Goal: Information Seeking & Learning: Learn about a topic

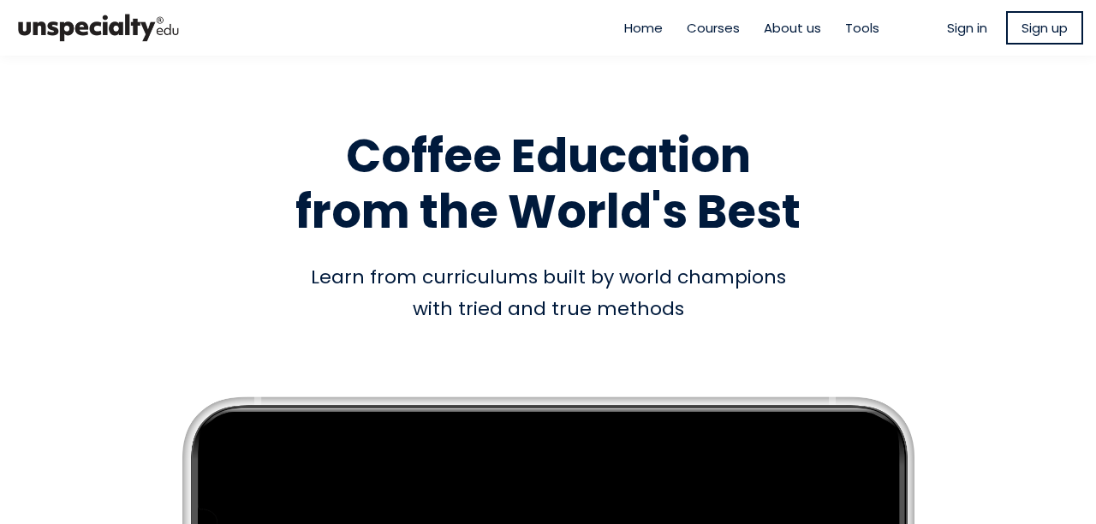
click at [958, 27] on span "Sign in" at bounding box center [967, 28] width 40 height 20
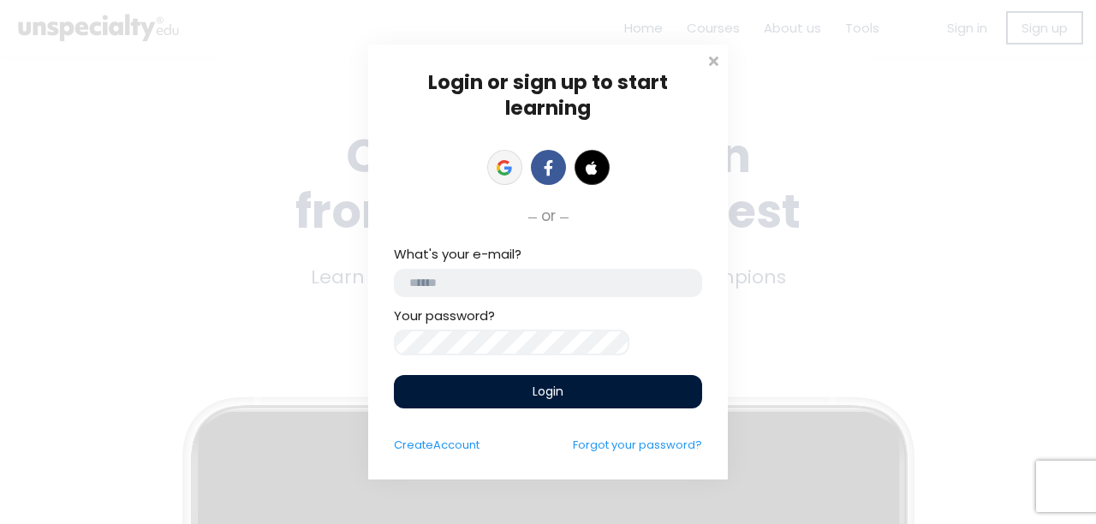
click at [508, 160] on icon at bounding box center [503, 163] width 12 height 6
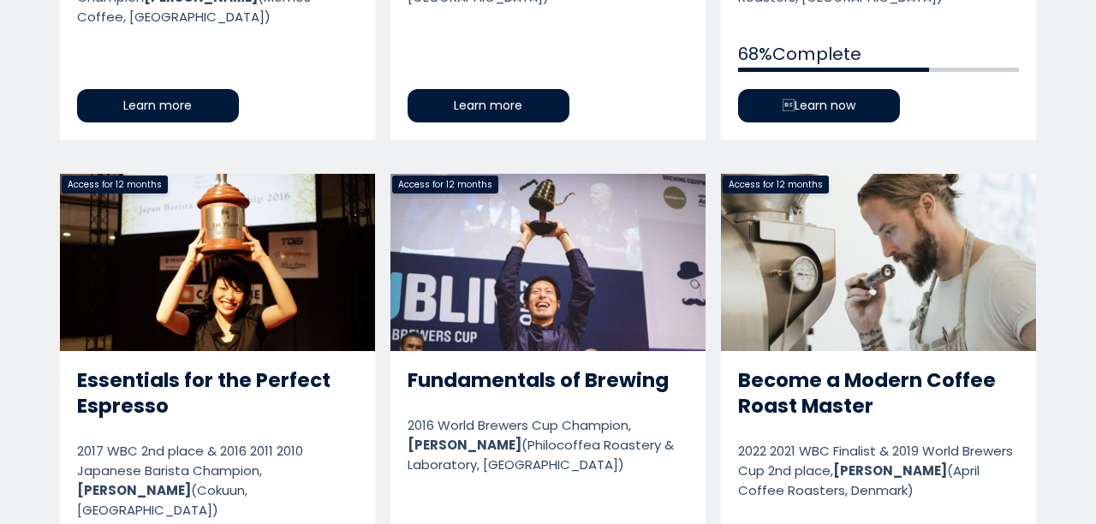
scroll to position [1284, 0]
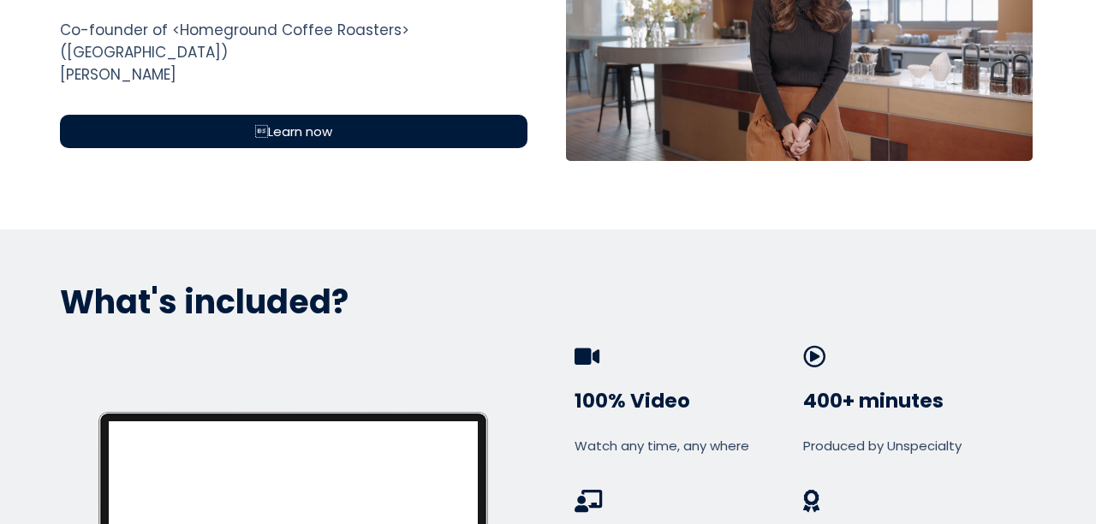
scroll to position [770, 0]
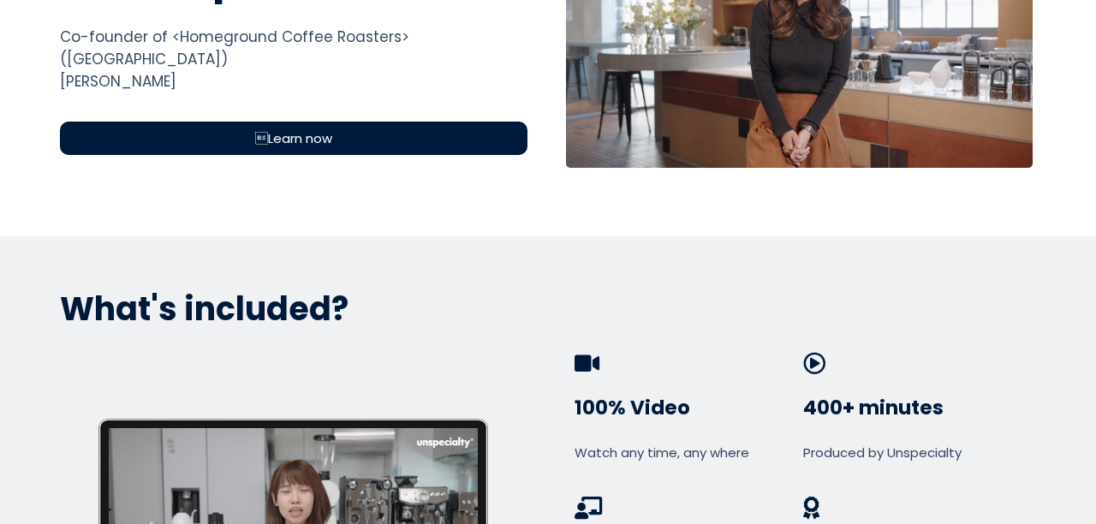
click at [323, 128] on span "Learn now" at bounding box center [293, 138] width 77 height 20
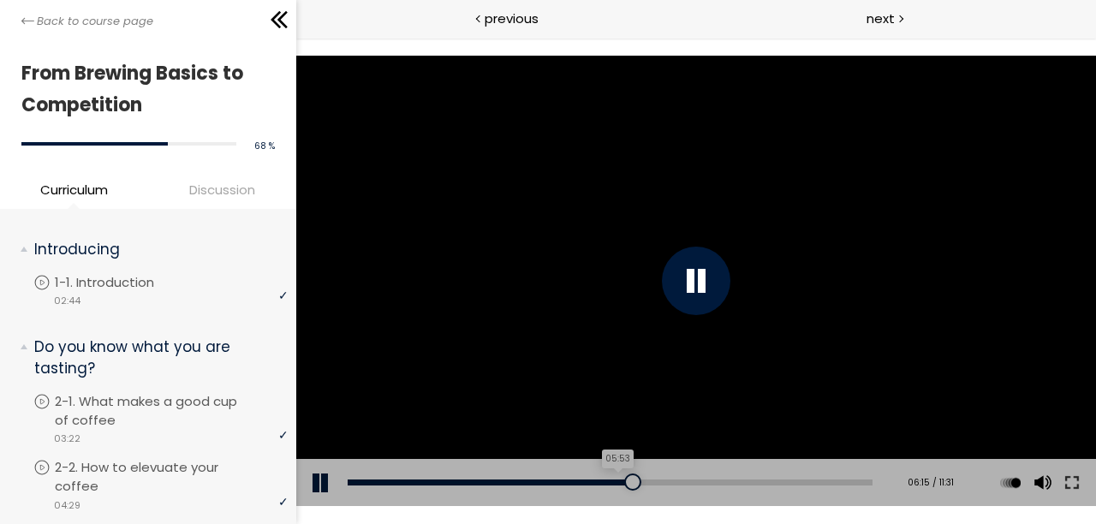
click at [618, 480] on div "05:53" at bounding box center [609, 482] width 525 height 6
click at [1070, 493] on button at bounding box center [1070, 483] width 31 height 48
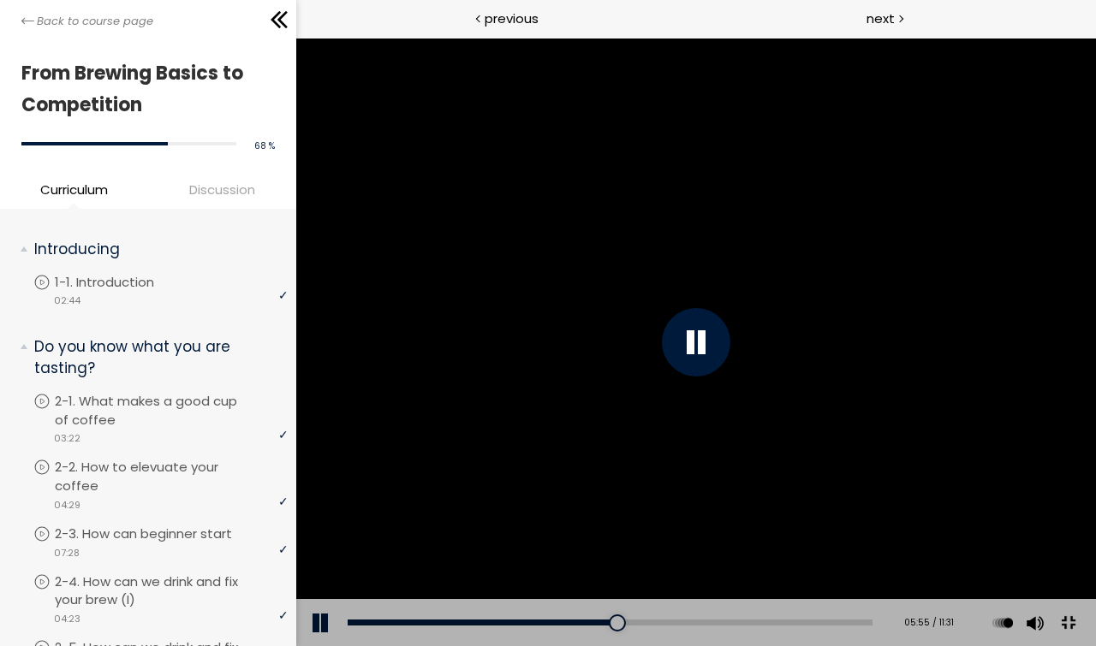
click at [983, 478] on div at bounding box center [694, 342] width 799 height 609
click at [1045, 523] on button at bounding box center [1032, 623] width 26 height 48
click at [1019, 523] on button at bounding box center [1032, 623] width 26 height 48
click at [454, 425] on div at bounding box center [694, 342] width 799 height 609
click at [715, 523] on div "05:14" at bounding box center [609, 623] width 525 height 6
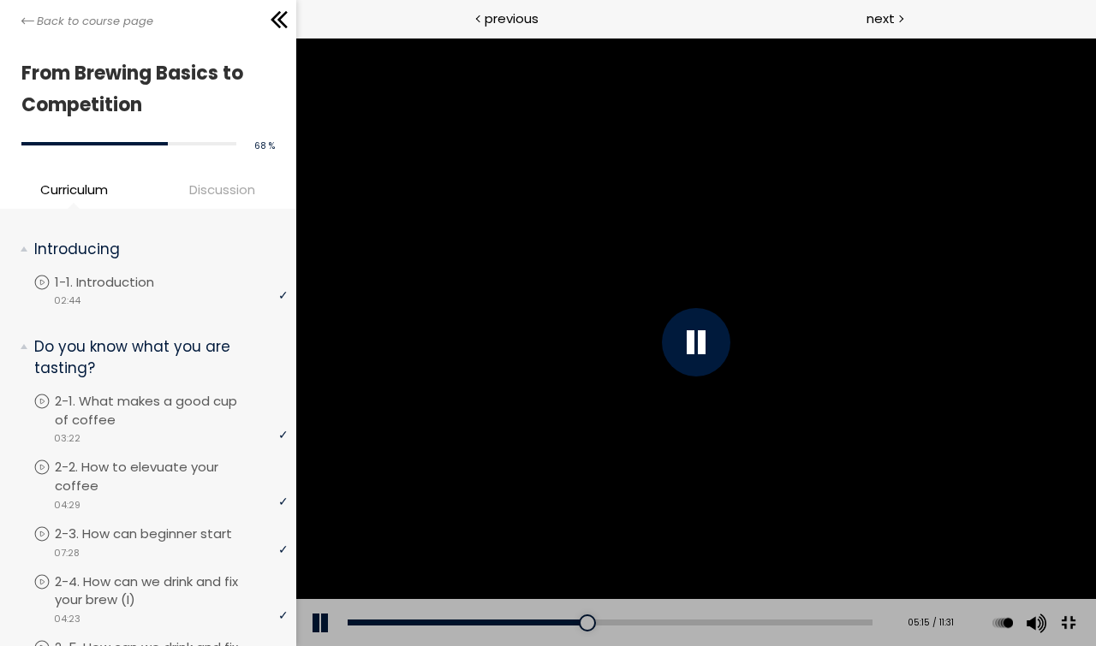
click at [686, 523] on div "Add chapter 00:08" at bounding box center [609, 623] width 525 height 48
click at [680, 523] on div "Add chapter 04:47" at bounding box center [609, 623] width 525 height 48
click at [668, 523] on div "04:34" at bounding box center [609, 623] width 525 height 6
click at [1045, 523] on button at bounding box center [1032, 623] width 26 height 48
click at [951, 523] on div at bounding box center [694, 342] width 799 height 609
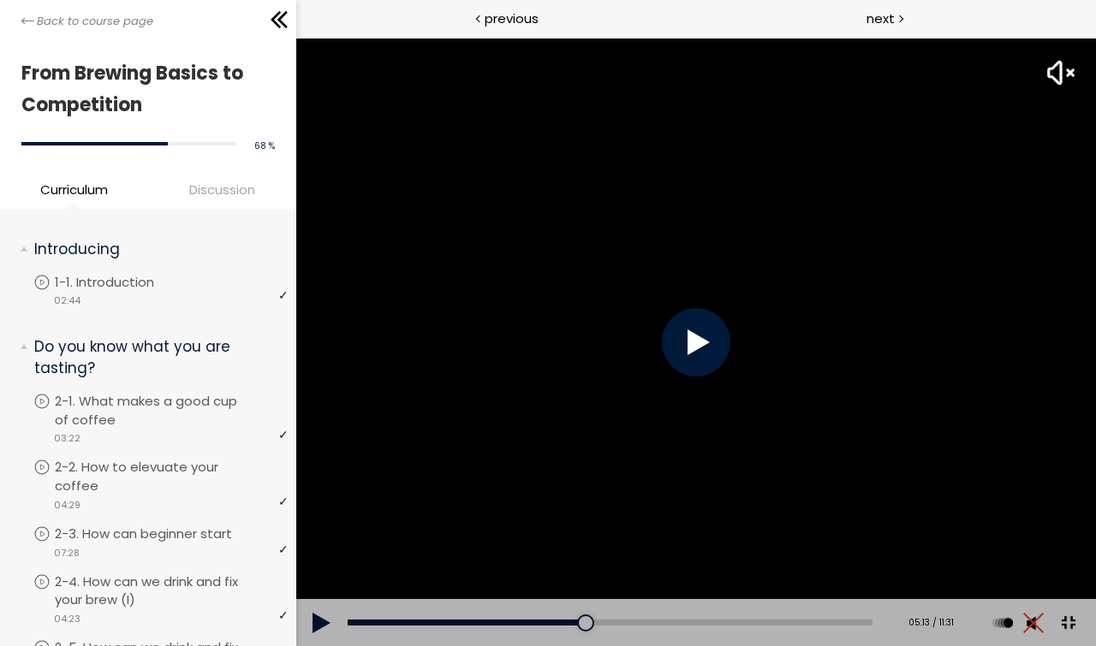
click at [951, 523] on div at bounding box center [694, 342] width 799 height 609
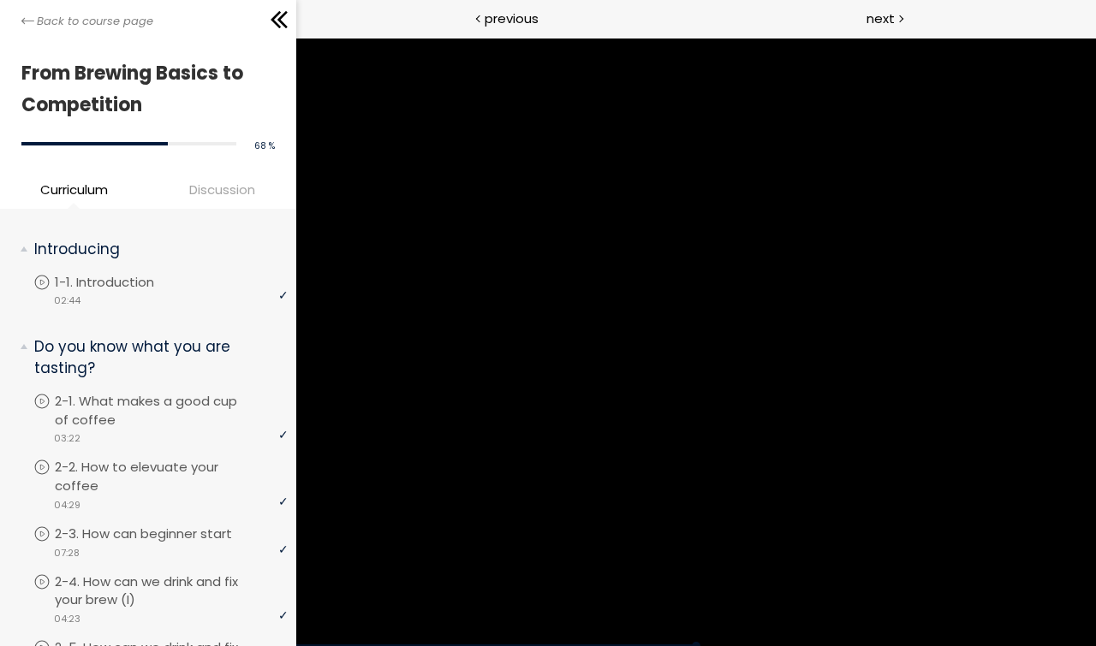
click at [951, 523] on div at bounding box center [694, 342] width 799 height 609
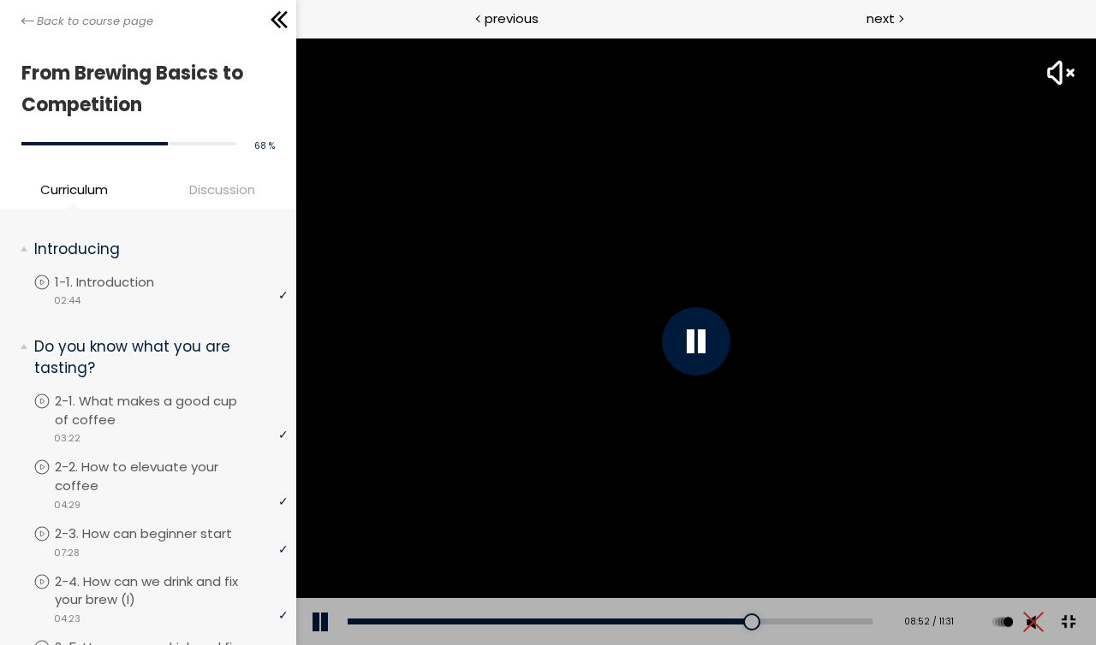
click at [977, 416] on div at bounding box center [694, 342] width 799 height 608
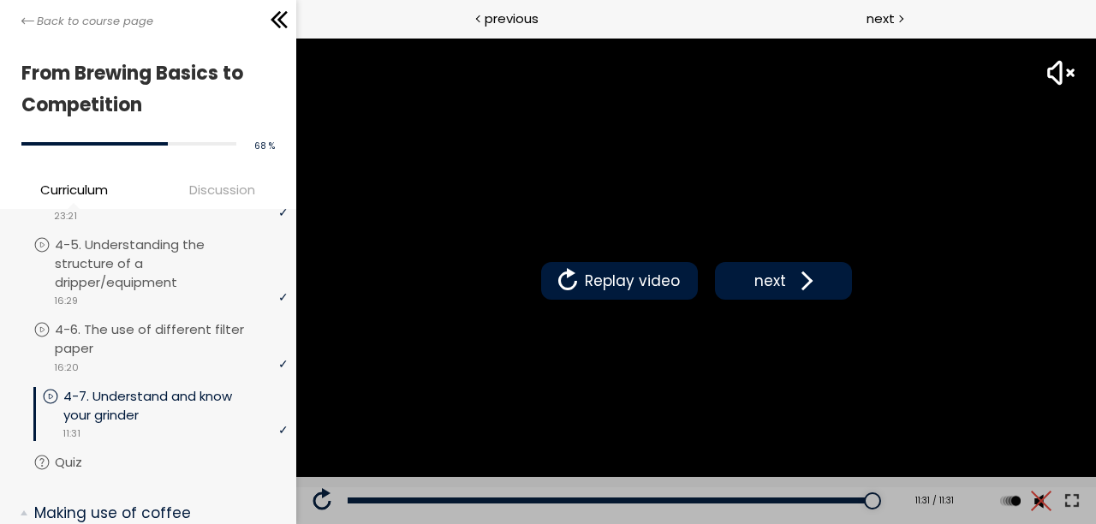
scroll to position [1712, 0]
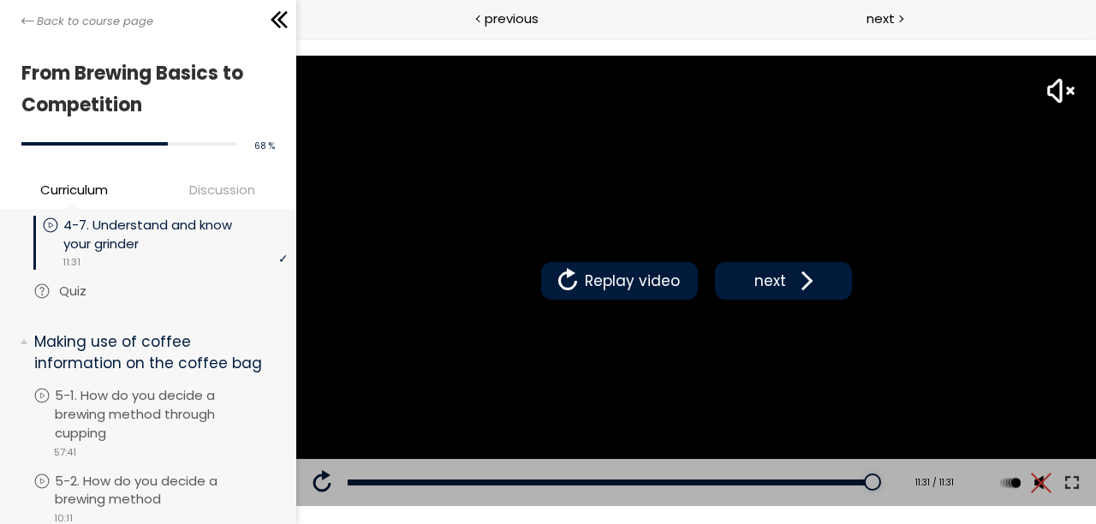
click at [67, 300] on p "Quiz" at bounding box center [90, 291] width 62 height 19
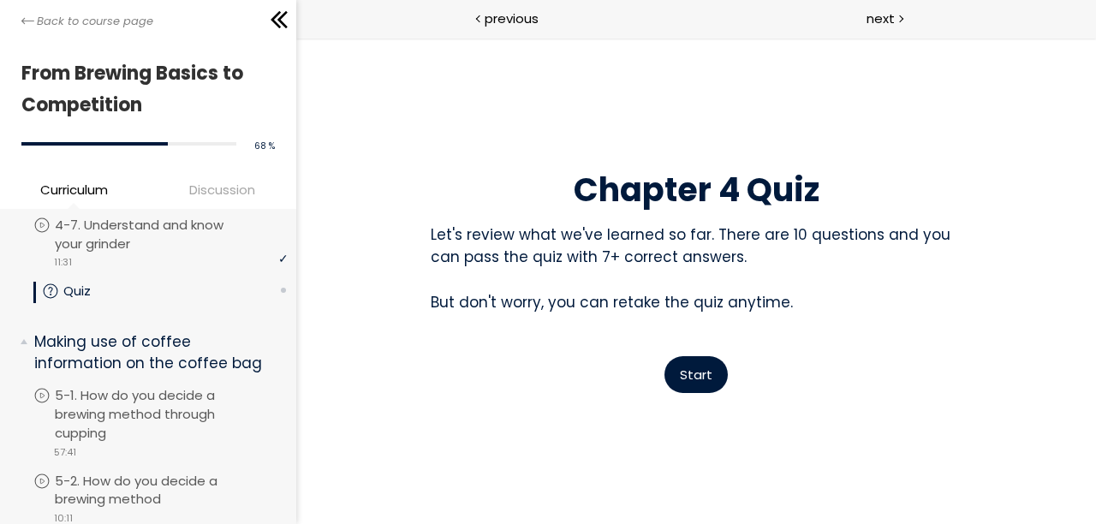
click at [700, 370] on span "Start" at bounding box center [695, 374] width 33 height 18
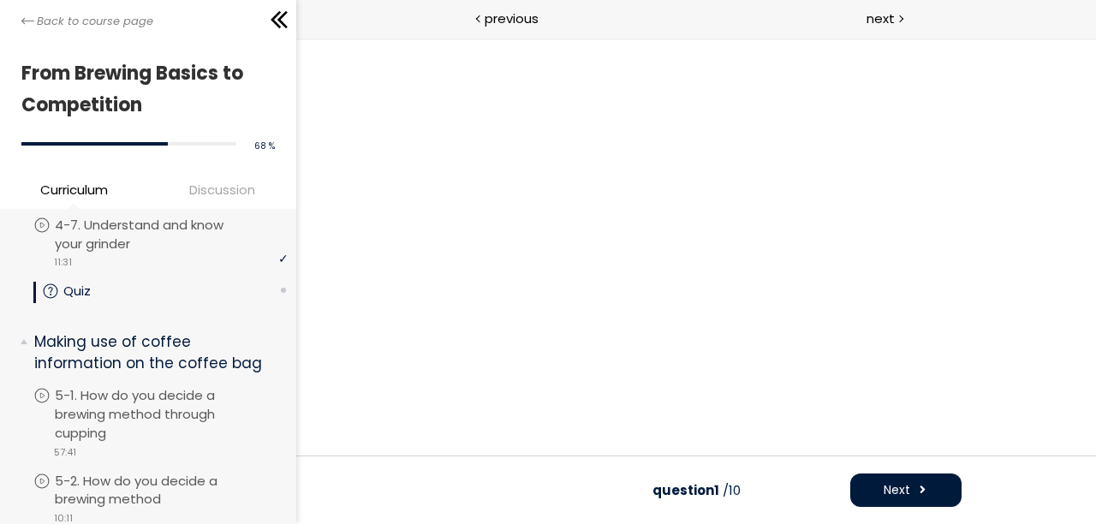
scroll to position [33, 0]
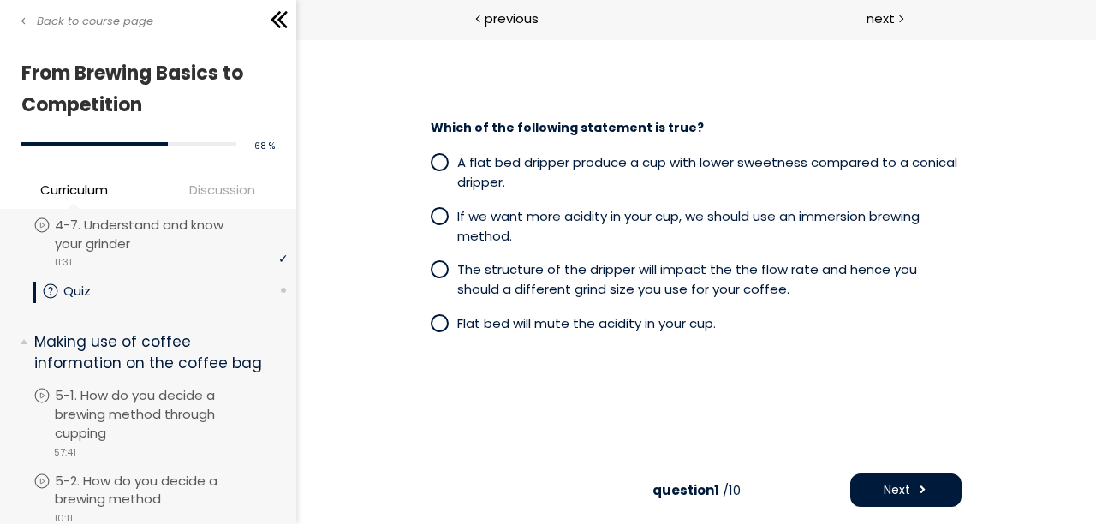
click at [442, 271] on span at bounding box center [439, 269] width 18 height 18
click at [917, 480] on button "Next" at bounding box center [904, 489] width 111 height 33
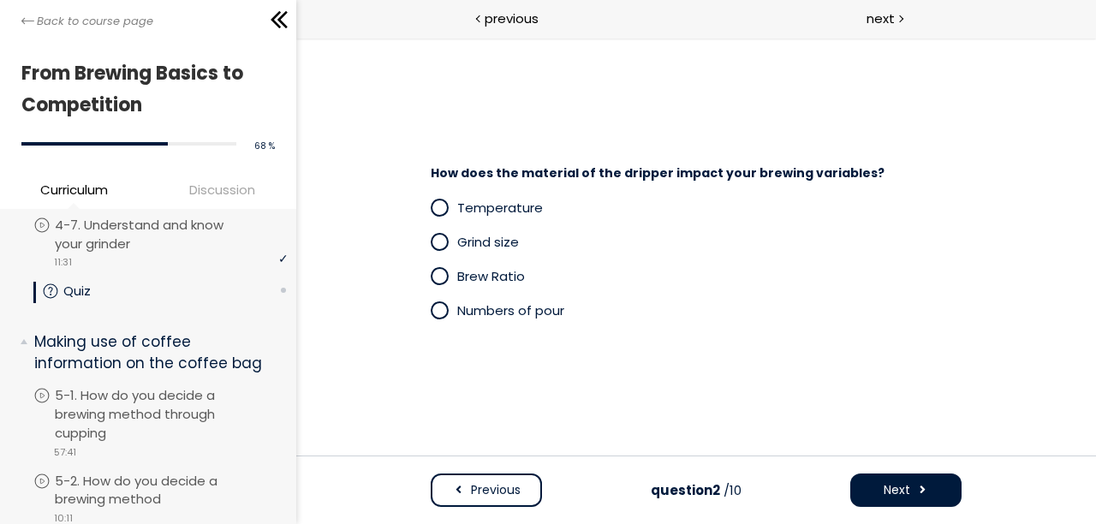
scroll to position [0, 0]
click at [529, 175] on span "How does the material of the dripper impact your brewing variables?" at bounding box center [657, 172] width 454 height 17
click at [598, 175] on span "How does the material of the dripper impact your brewing variables?" at bounding box center [657, 172] width 454 height 17
click at [488, 206] on span "Temperature" at bounding box center [499, 208] width 86 height 18
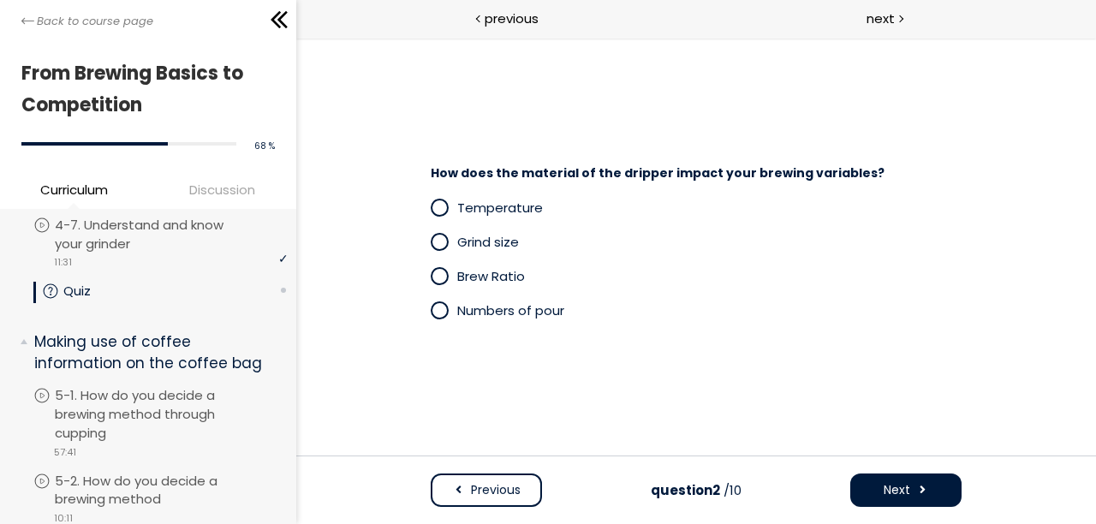
click at [907, 496] on span "Next" at bounding box center [895, 490] width 27 height 18
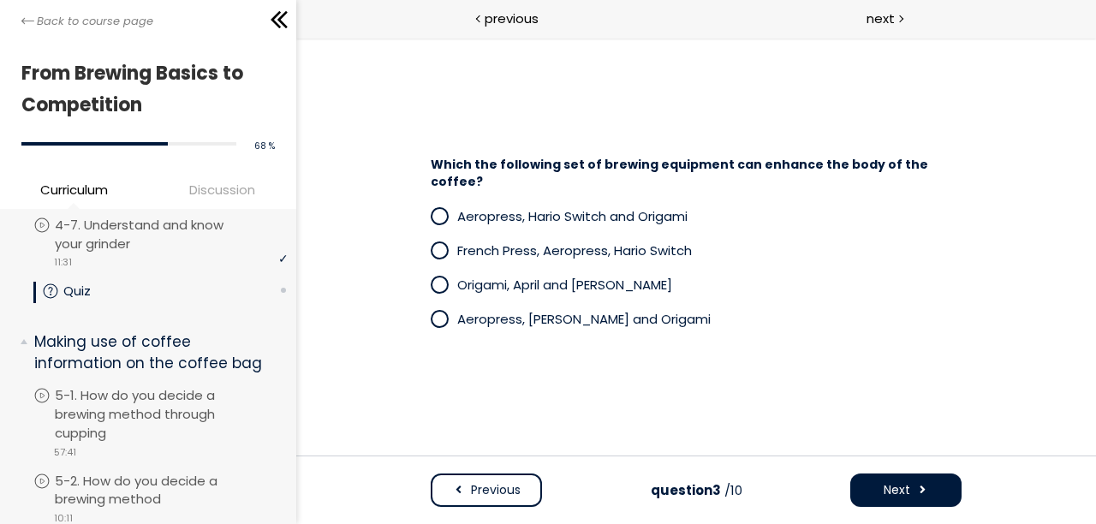
click at [841, 170] on span "Which the following set of brewing equipment can enhance the body of the coffee?" at bounding box center [678, 173] width 497 height 34
click at [847, 240] on p "French Press, Aeropress, Hario Switch" at bounding box center [708, 250] width 504 height 20
click at [563, 207] on span "Aeropress, Hario Switch and Origami" at bounding box center [571, 216] width 230 height 18
click at [564, 311] on span "Aeropress, Kalita, April and Origami" at bounding box center [582, 319] width 253 height 18
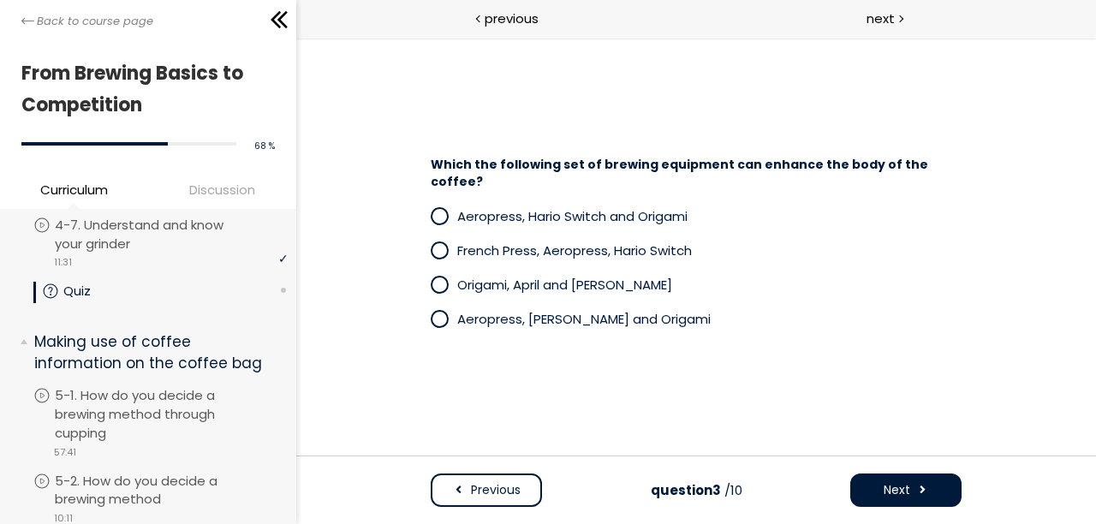
click at [652, 338] on div "Which the following set of brewing equipment can enhance the body of the coffee…" at bounding box center [695, 246] width 654 height 264
click at [545, 246] on span "French Press, Aeropress, Hario Switch" at bounding box center [573, 250] width 235 height 18
click at [898, 485] on span "Next" at bounding box center [895, 490] width 27 height 18
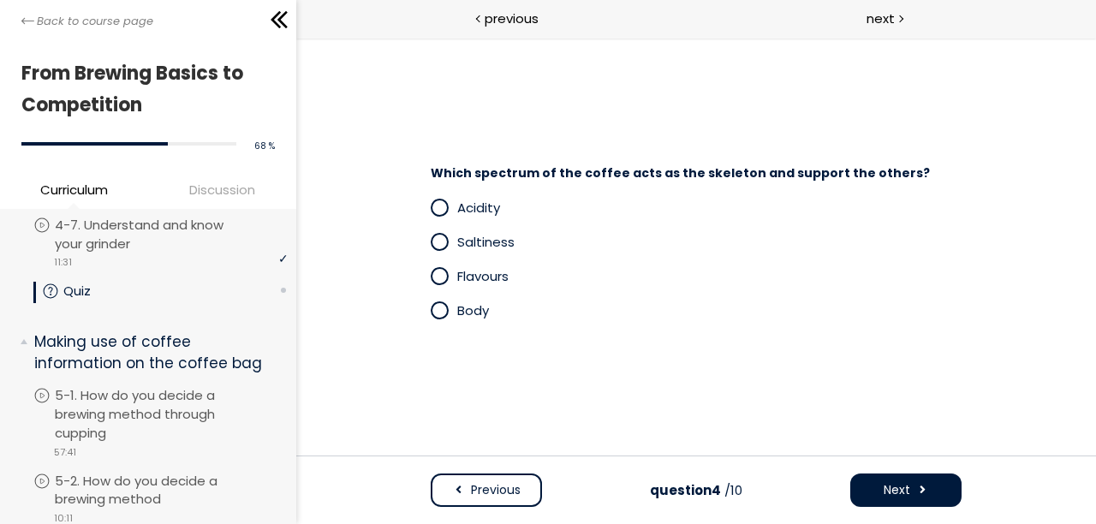
click at [442, 209] on span at bounding box center [438, 207] width 15 height 15
click at [901, 483] on span "Next" at bounding box center [895, 490] width 27 height 18
click at [546, 179] on span "Which material is the great insulator of heat?" at bounding box center [580, 172] width 300 height 17
click at [612, 179] on span "Which material is the great insulator of heat?" at bounding box center [580, 172] width 300 height 17
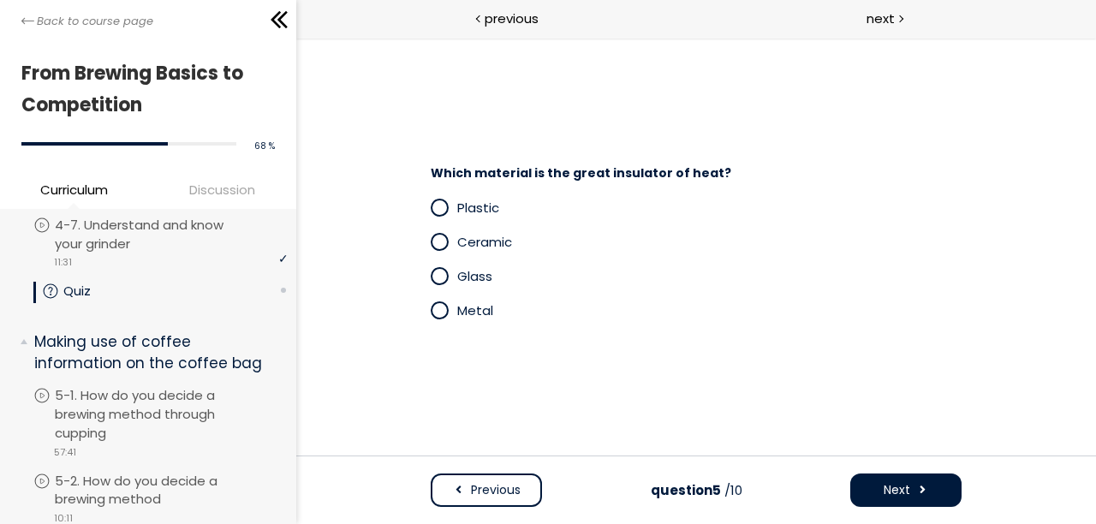
click at [612, 179] on span "Which material is the great insulator of heat?" at bounding box center [580, 172] width 300 height 17
click at [477, 240] on span "Ceramic" at bounding box center [483, 242] width 55 height 18
click at [707, 288] on div "Glass" at bounding box center [695, 276] width 531 height 34
click at [910, 483] on button "Next" at bounding box center [904, 489] width 111 height 33
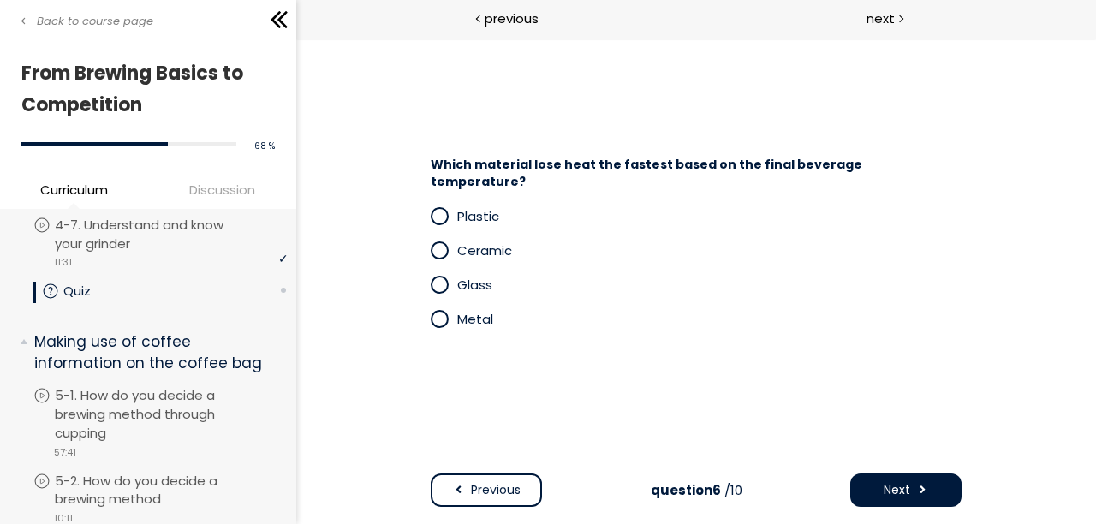
click at [508, 485] on span "Previous" at bounding box center [495, 490] width 50 height 18
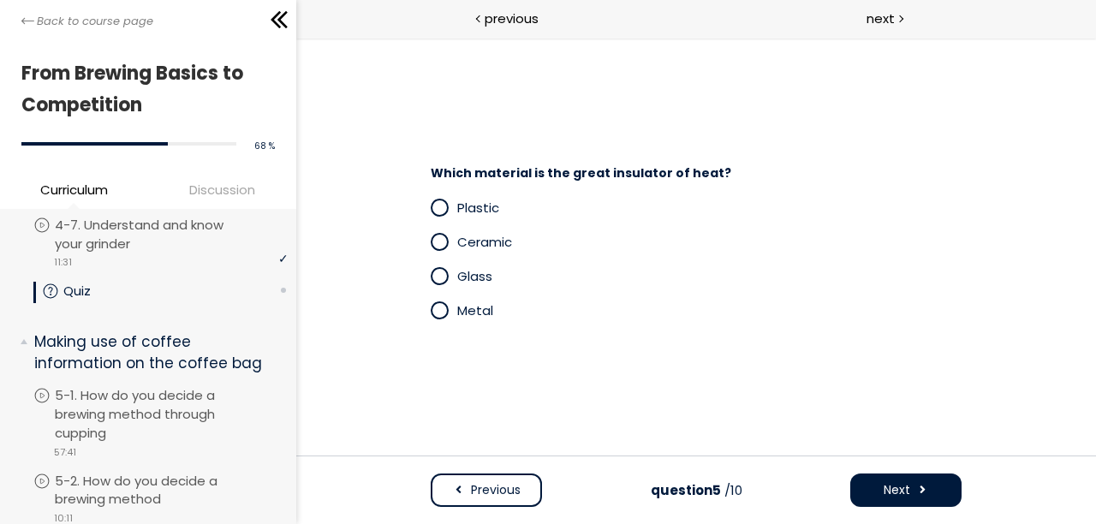
click at [441, 311] on span at bounding box center [438, 310] width 15 height 15
click at [904, 497] on span "Next" at bounding box center [895, 490] width 27 height 18
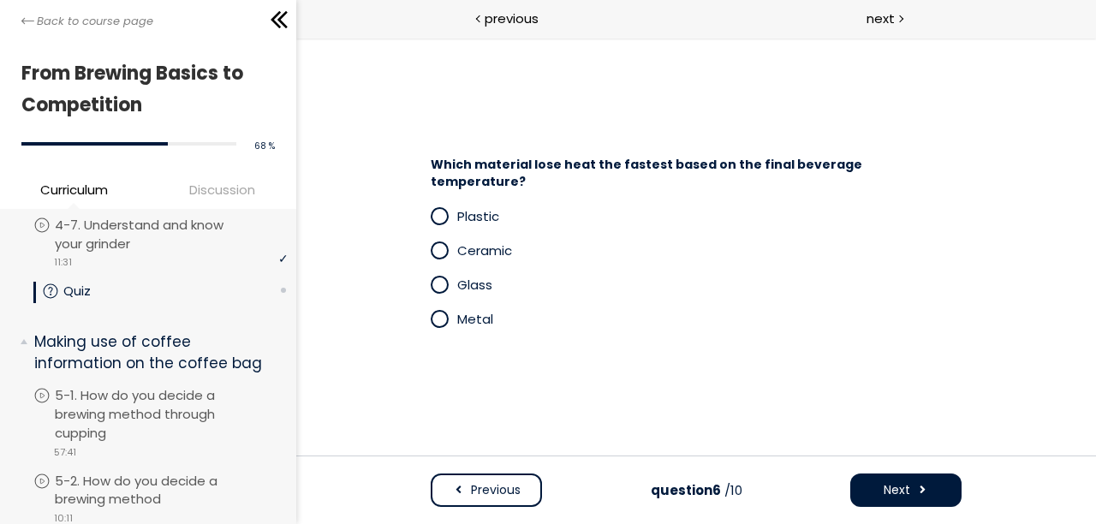
click at [456, 246] on span "Ceramic" at bounding box center [483, 250] width 55 height 18
click at [917, 489] on span at bounding box center [921, 490] width 12 height 18
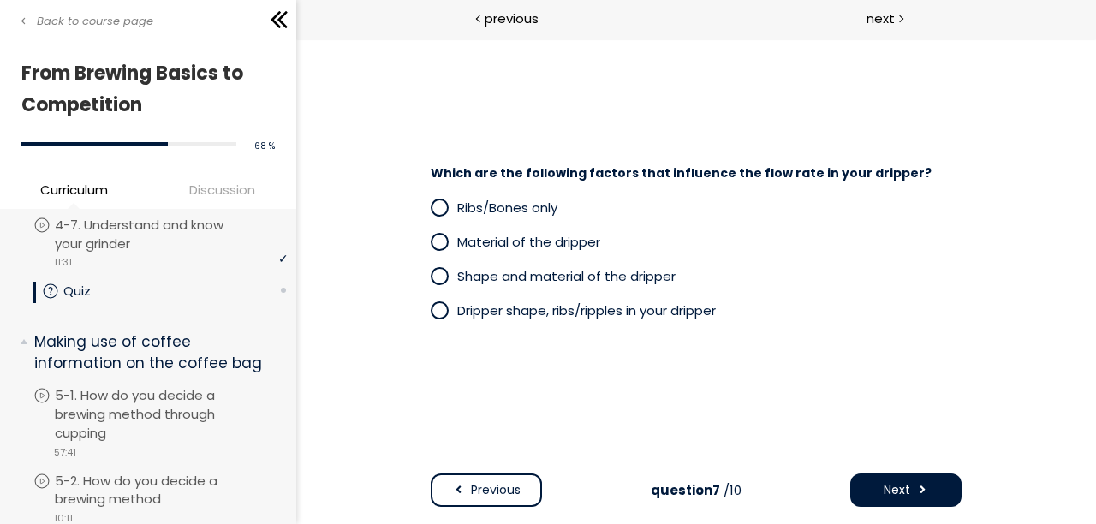
click at [481, 175] on span "Which are the following factors that influence the flow rate in your dripper?" at bounding box center [680, 172] width 501 height 17
click at [615, 181] on span "Which are the following factors that influence the flow rate in your dripper?" at bounding box center [680, 172] width 501 height 17
click at [787, 184] on div "Ribs/Bones only Material of the dripper Shape and material of the dripper Dripp…" at bounding box center [695, 259] width 565 height 154
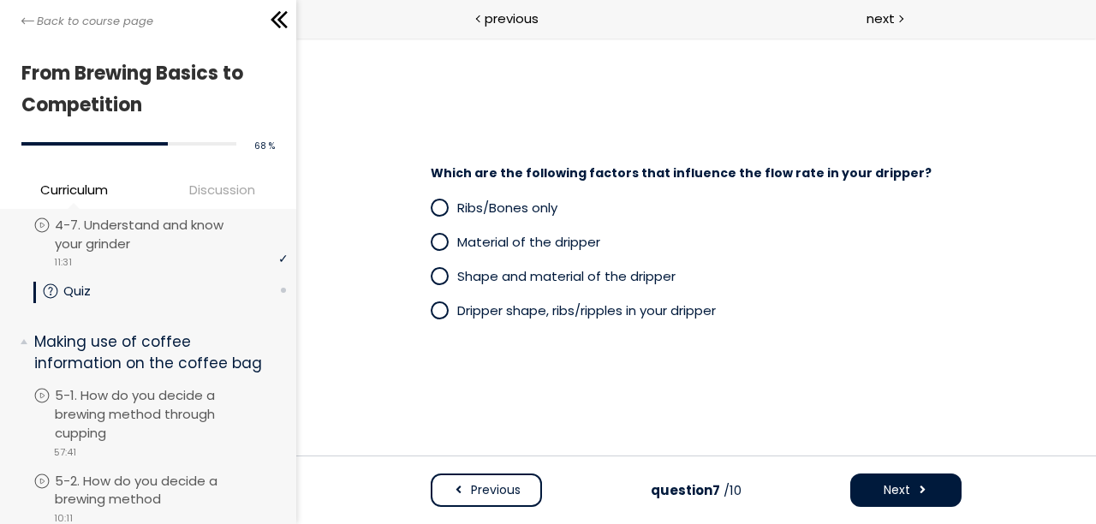
click at [434, 201] on span at bounding box center [438, 207] width 15 height 15
click at [434, 201] on span at bounding box center [439, 208] width 18 height 18
click at [500, 318] on span "Dripper shape, ribs/ripples in your dripper" at bounding box center [585, 310] width 258 height 18
click at [900, 500] on button "Next" at bounding box center [904, 489] width 111 height 33
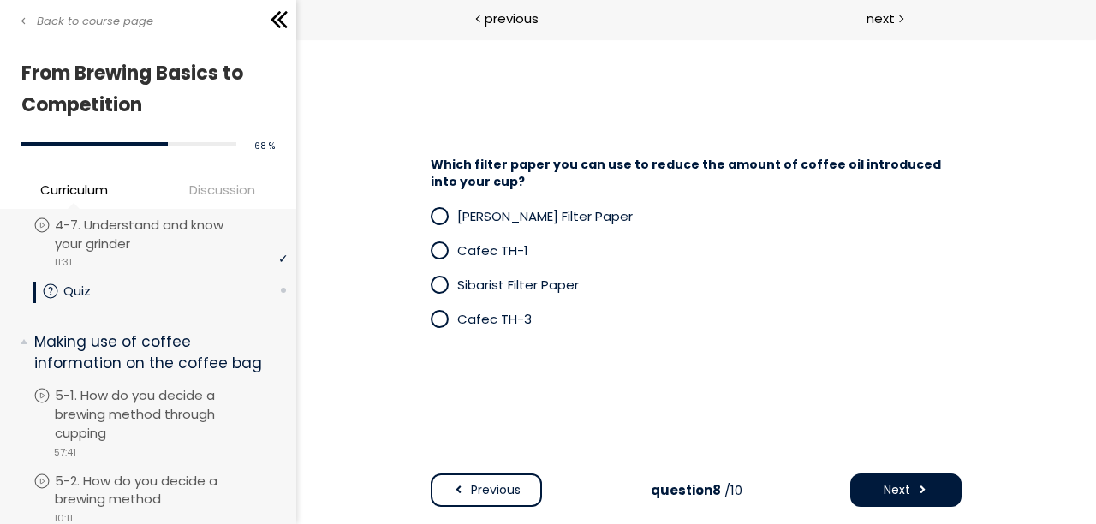
click at [638, 168] on span "Which filter paper you can use to reduce the amount of coffee oil introduced in…" at bounding box center [685, 173] width 510 height 34
click at [714, 168] on span "Which filter paper you can use to reduce the amount of coffee oil introduced in…" at bounding box center [685, 173] width 510 height 34
click at [443, 249] on span at bounding box center [438, 250] width 15 height 15
click at [447, 293] on span at bounding box center [443, 284] width 27 height 21
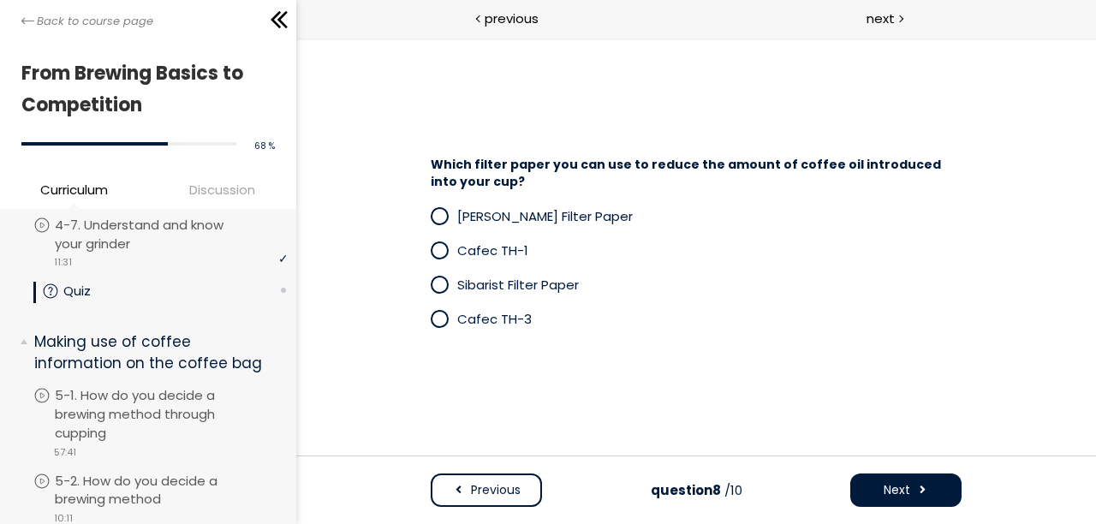
click at [911, 498] on button "Next" at bounding box center [904, 489] width 111 height 33
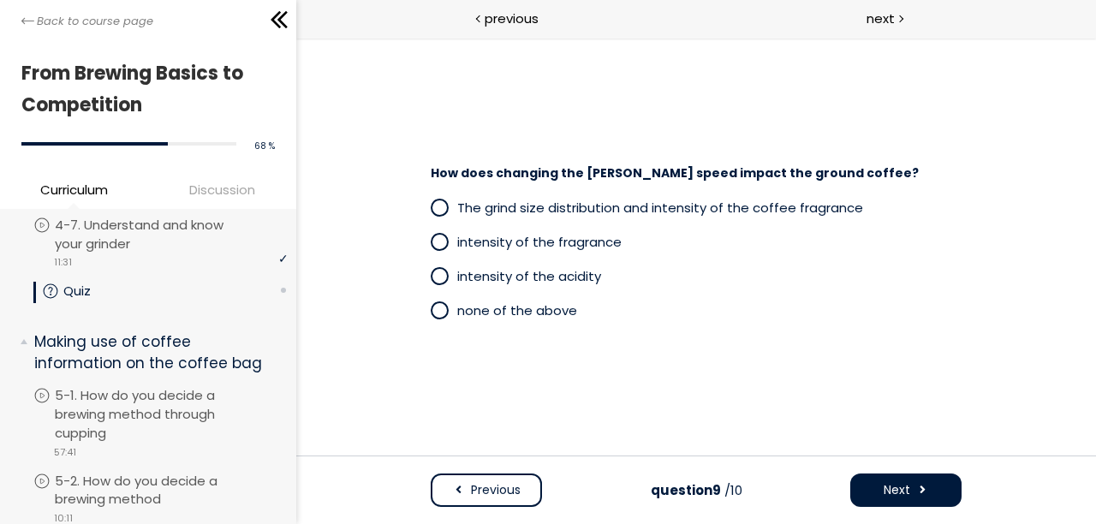
click at [512, 172] on span "How does changing the burr speed impact the ground coffee?" at bounding box center [674, 172] width 488 height 17
click at [622, 181] on span "How does changing the burr speed impact the ground coffee?" at bounding box center [674, 172] width 488 height 17
click at [443, 320] on span at bounding box center [443, 310] width 27 height 21
click at [911, 490] on button "Next" at bounding box center [904, 489] width 111 height 33
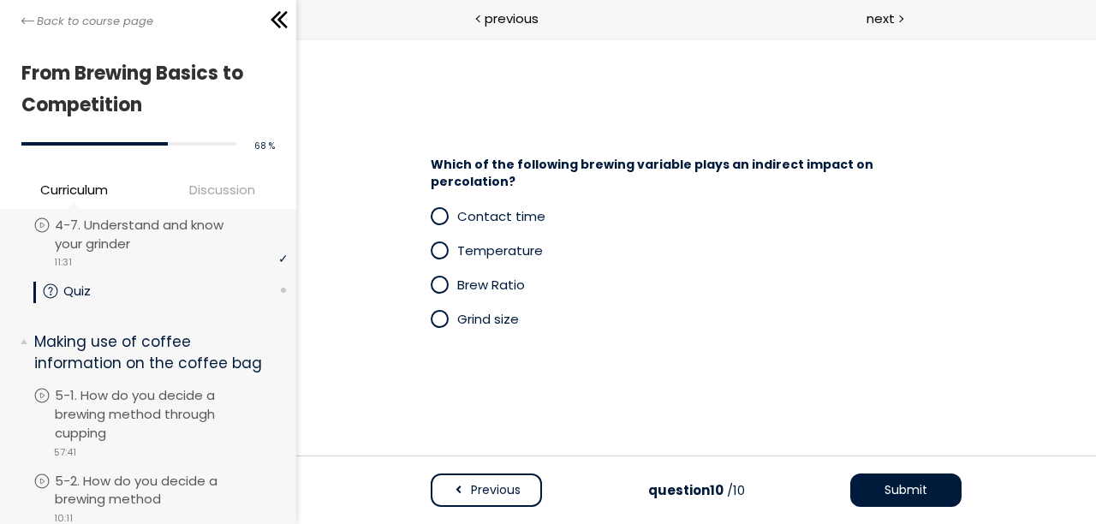
click at [389, 185] on div "Which of the following brewing variable plays an indirect impact on percolation…" at bounding box center [695, 246] width 654 height 196
click at [623, 169] on span "Which of the following brewing variable plays an indirect impact on percolation?" at bounding box center [651, 173] width 442 height 34
click at [774, 199] on div "Contact time" at bounding box center [695, 216] width 531 height 34
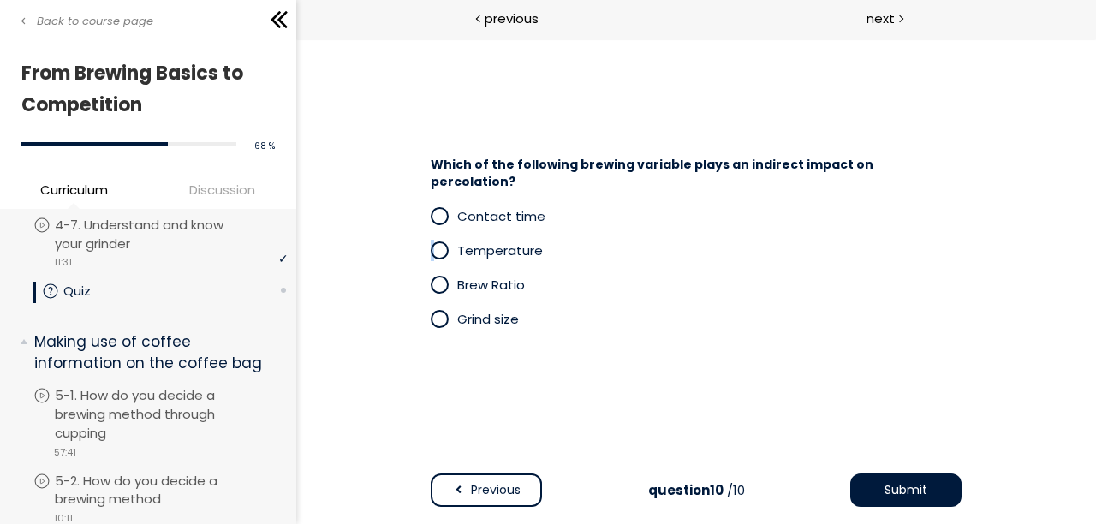
click at [449, 310] on span at bounding box center [443, 318] width 27 height 21
click at [910, 484] on span "Submit" at bounding box center [904, 490] width 43 height 18
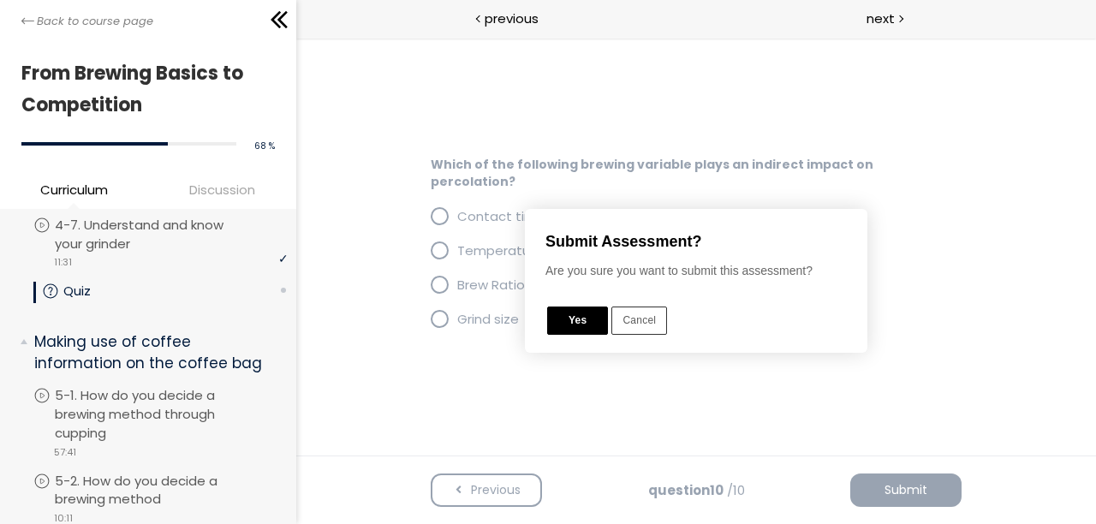
click at [576, 318] on button "Yes" at bounding box center [576, 320] width 61 height 28
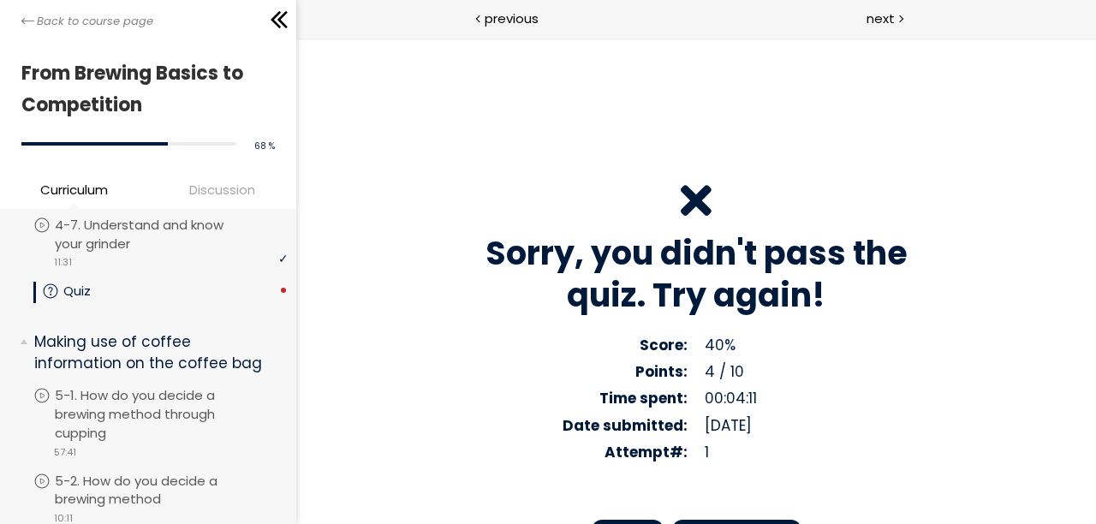
scroll to position [162, 0]
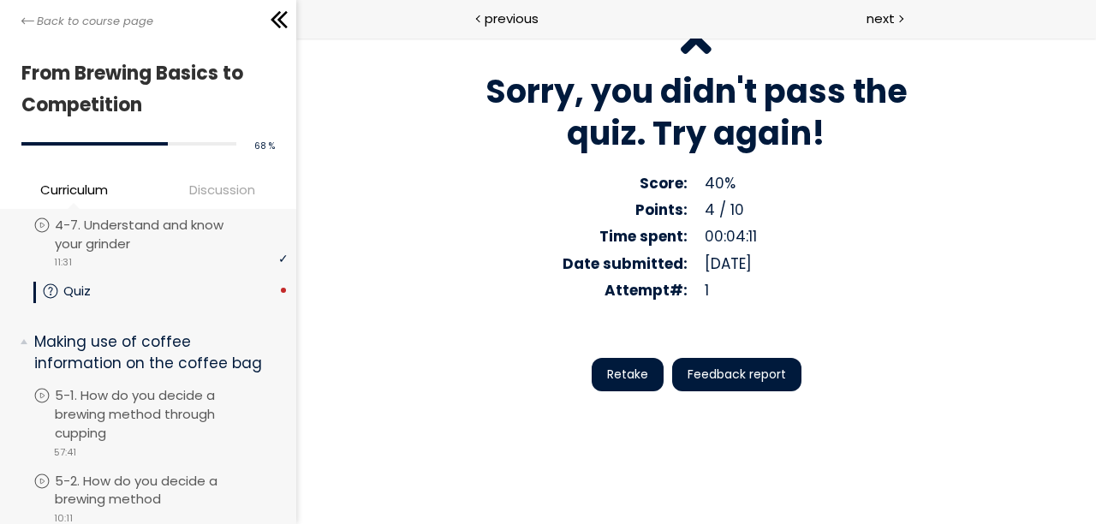
click at [704, 371] on span "Feedback report" at bounding box center [735, 374] width 98 height 18
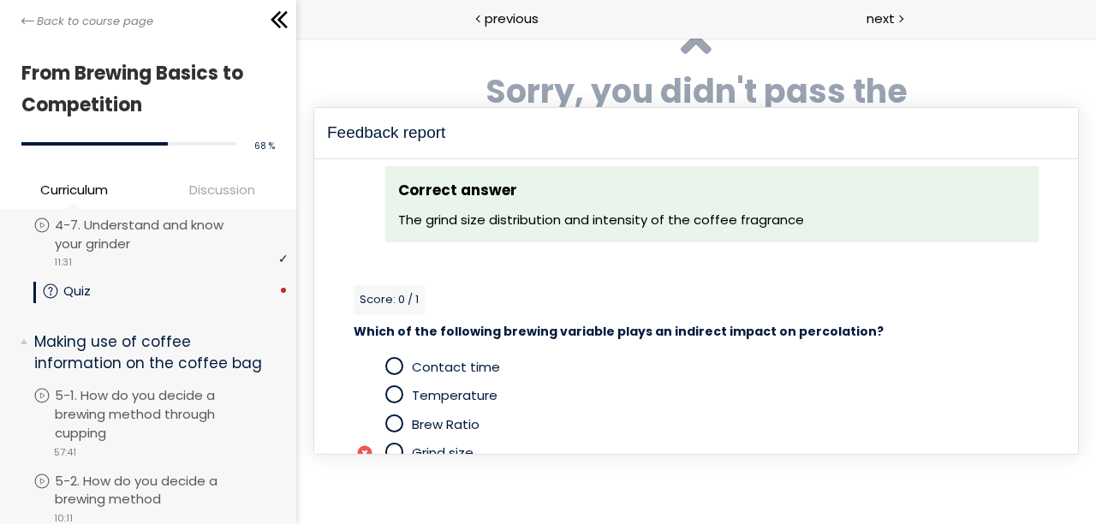
scroll to position [2905, 0]
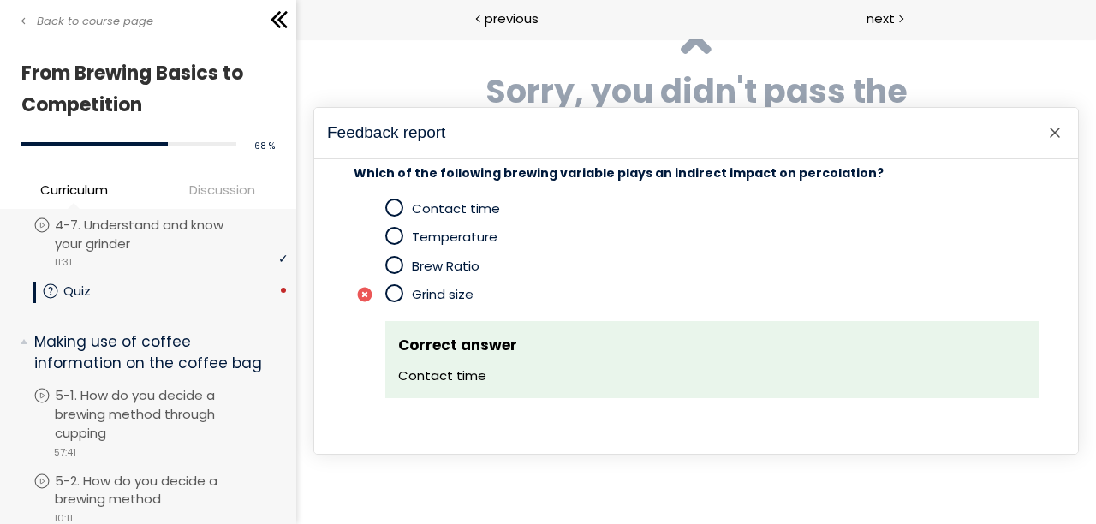
click at [1061, 134] on div at bounding box center [1053, 132] width 21 height 21
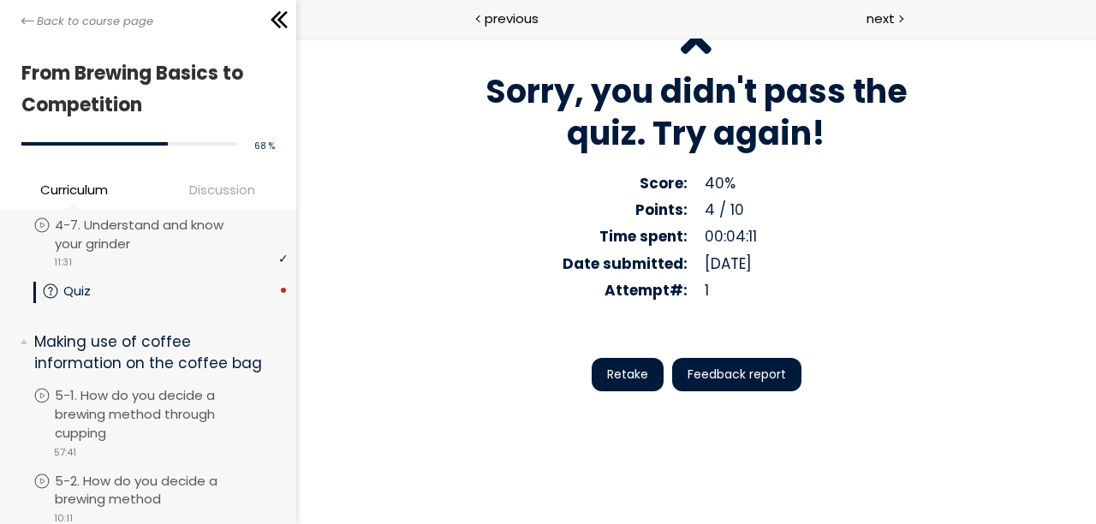
click at [622, 377] on span "Retake" at bounding box center [626, 374] width 41 height 18
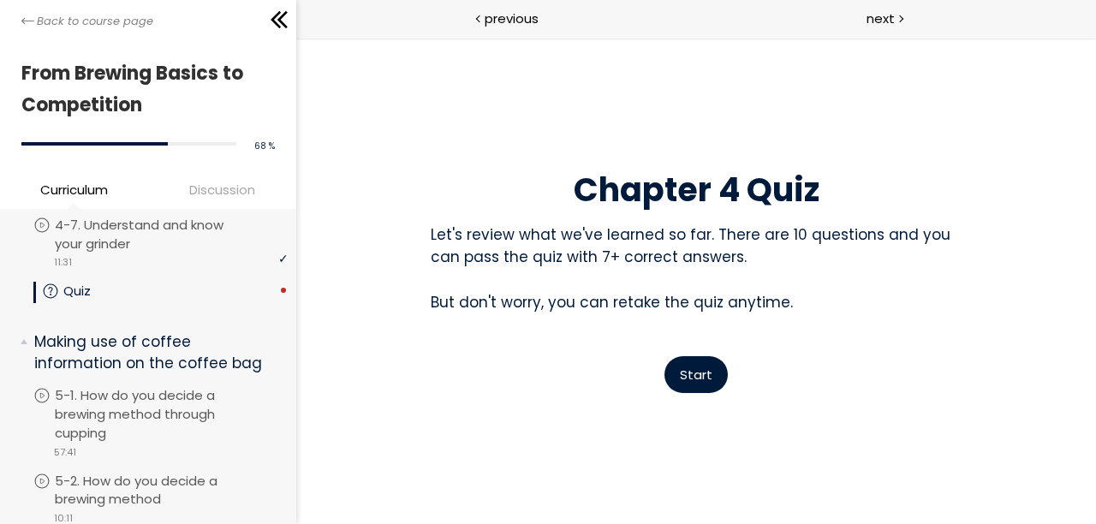
scroll to position [0, 0]
click at [710, 383] on span "Start" at bounding box center [695, 374] width 33 height 18
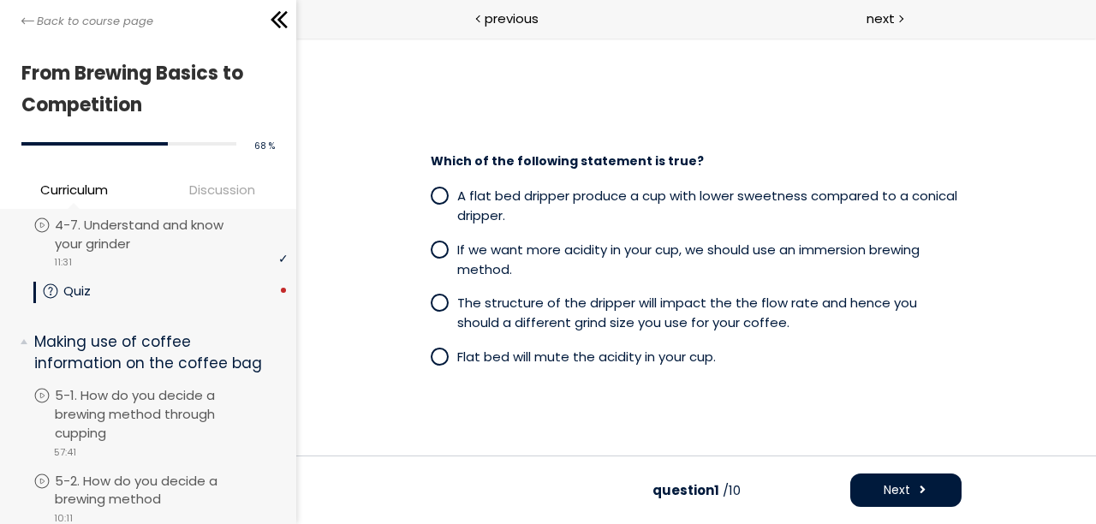
scroll to position [33, 0]
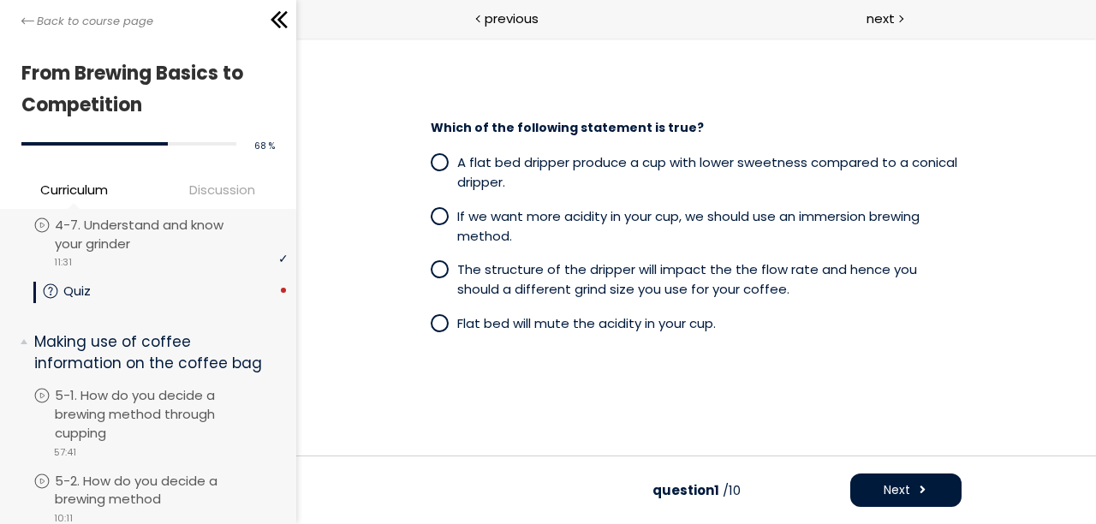
click at [435, 263] on span at bounding box center [438, 269] width 15 height 15
click at [894, 483] on span "Next" at bounding box center [895, 490] width 27 height 18
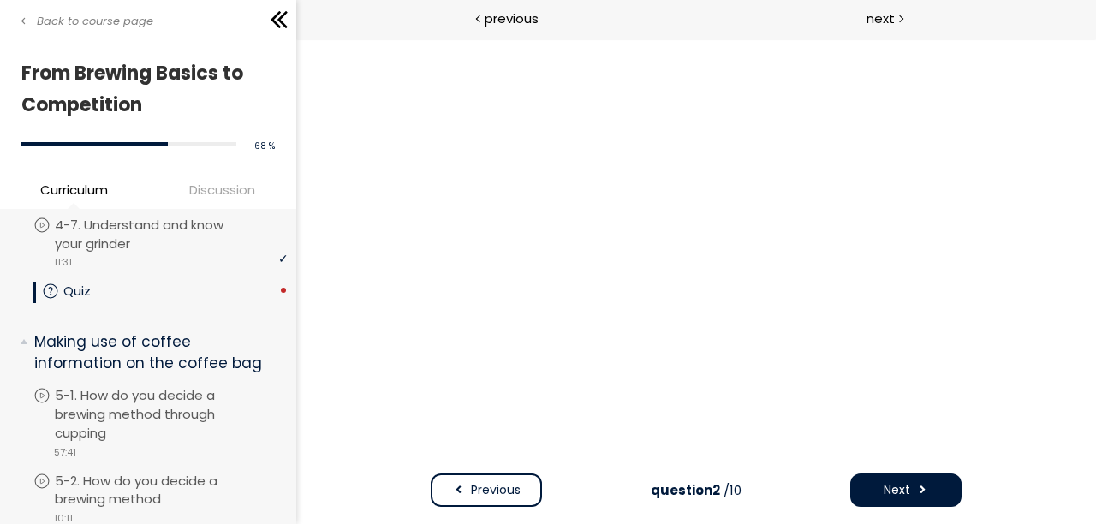
scroll to position [0, 0]
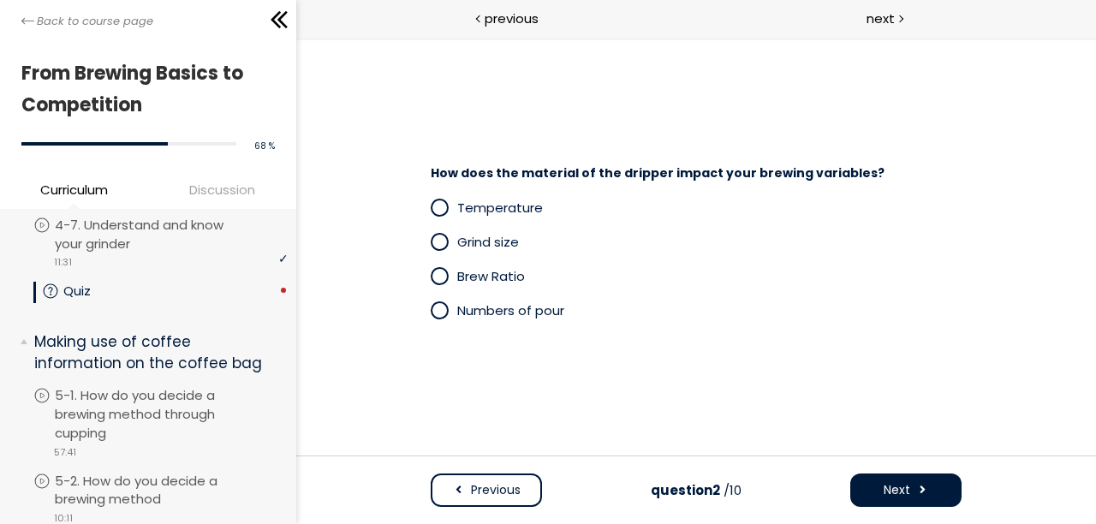
click at [461, 214] on span "Temperature" at bounding box center [499, 208] width 86 height 18
click at [892, 496] on span "Next" at bounding box center [895, 490] width 27 height 18
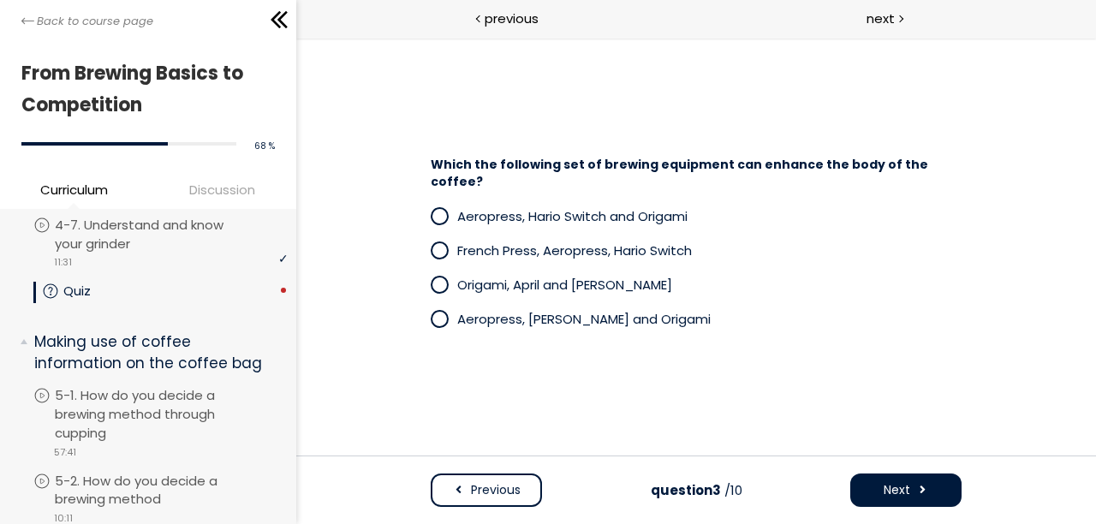
click at [443, 312] on span at bounding box center [438, 319] width 15 height 15
click at [439, 277] on span at bounding box center [438, 284] width 15 height 15
click at [443, 243] on span at bounding box center [438, 250] width 15 height 15
click at [915, 496] on span at bounding box center [921, 490] width 12 height 18
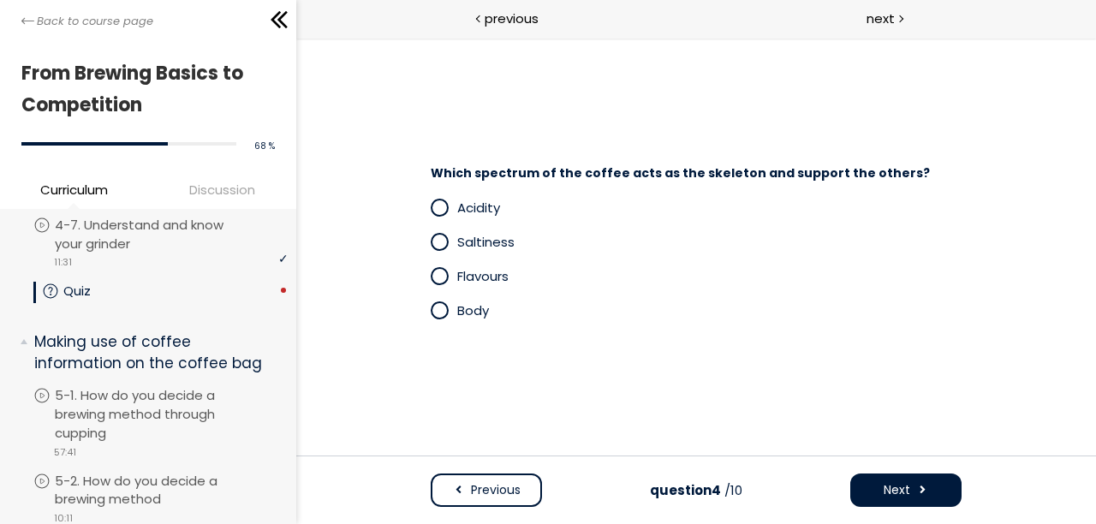
click at [438, 310] on span at bounding box center [438, 310] width 15 height 15
click at [435, 210] on span at bounding box center [438, 207] width 15 height 15
